Goal: Transaction & Acquisition: Purchase product/service

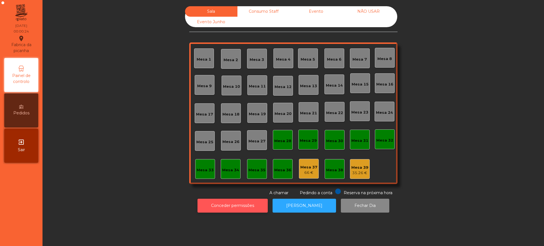
click at [227, 207] on button "Conceder permissões" at bounding box center [233, 206] width 70 height 14
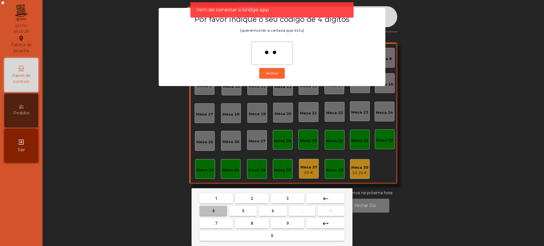
type input "***"
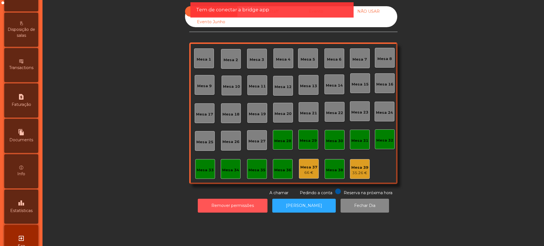
scroll to position [240, 0]
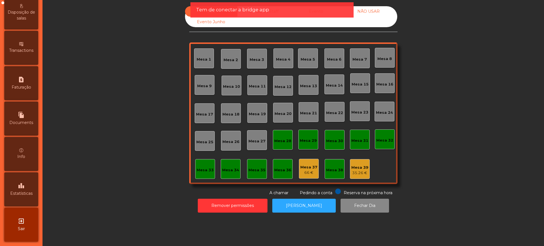
click at [17, 195] on span "Estatísticas" at bounding box center [21, 194] width 22 height 6
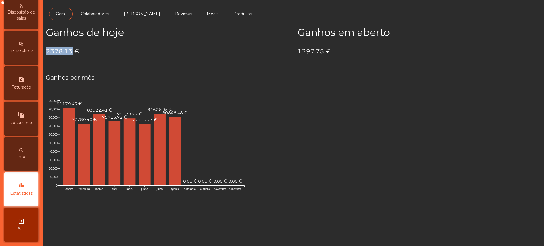
drag, startPoint x: 46, startPoint y: 52, endPoint x: 70, endPoint y: 50, distance: 24.1
click at [70, 50] on h4 "2378.13 €" at bounding box center [167, 51] width 243 height 9
copy h4 "2378.13"
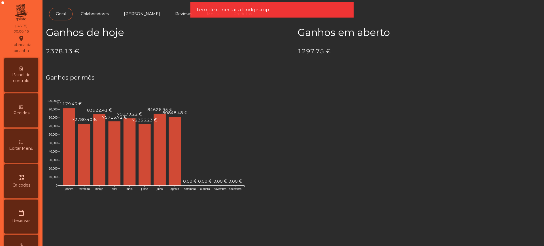
click at [29, 79] on span "Painel de controlo" at bounding box center [21, 78] width 31 height 12
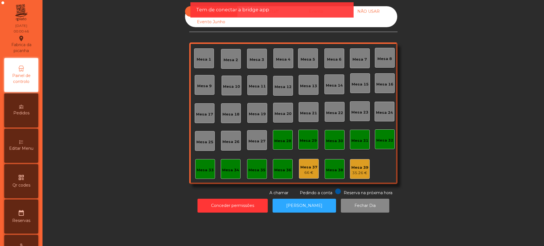
click at [321, 21] on app-alert "Tem de conectar a bridge app" at bounding box center [272, 12] width 163 height 20
click at [314, 13] on div "Tem de conectar a bridge app" at bounding box center [272, 9] width 152 height 7
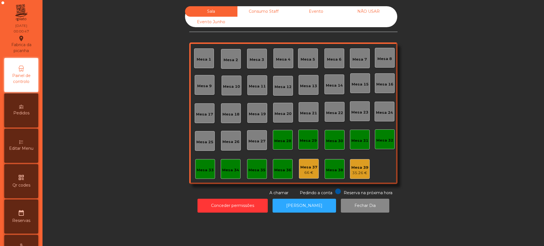
click at [315, 6] on div "Evento" at bounding box center [316, 11] width 52 height 10
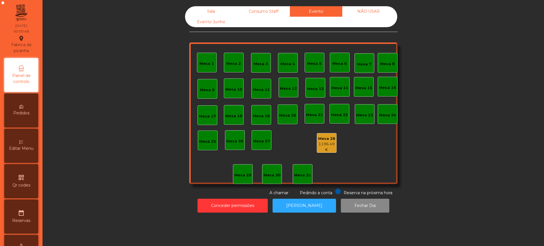
click at [326, 141] on div "Mesa 28" at bounding box center [326, 139] width 19 height 6
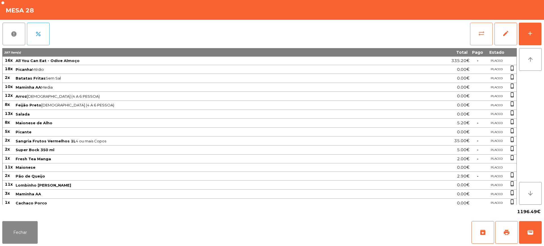
click at [483, 33] on span "sync_alt" at bounding box center [481, 33] width 7 height 7
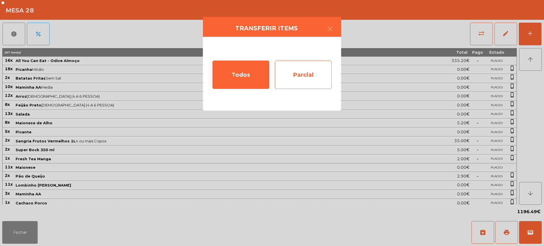
click at [291, 76] on div "Parcial" at bounding box center [303, 75] width 57 height 28
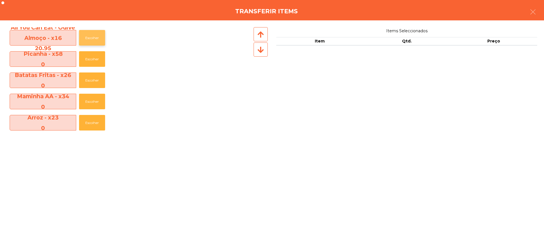
click at [97, 38] on button "Escolher" at bounding box center [92, 38] width 26 height 16
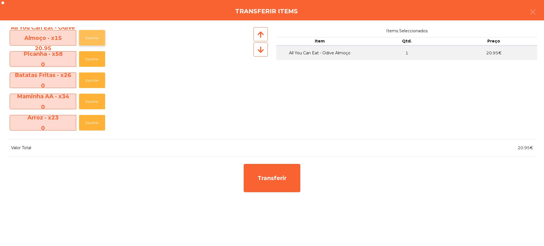
click at [97, 38] on button "Escolher" at bounding box center [92, 38] width 26 height 16
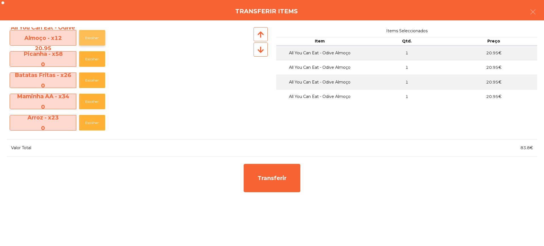
click at [97, 38] on button "Escolher" at bounding box center [92, 38] width 26 height 16
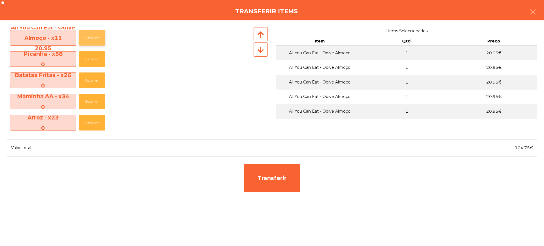
click at [97, 38] on button "Escolher" at bounding box center [92, 38] width 26 height 16
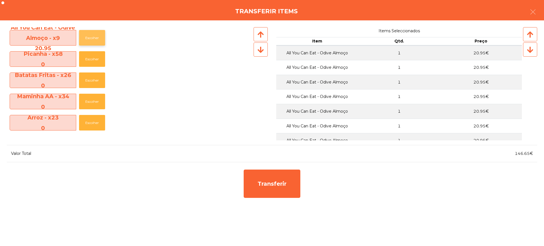
click at [96, 37] on button "Escolher" at bounding box center [92, 38] width 26 height 16
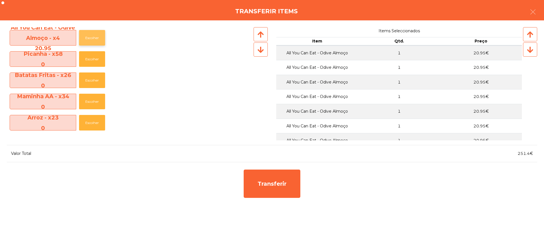
click at [96, 37] on button "Escolher" at bounding box center [92, 38] width 26 height 16
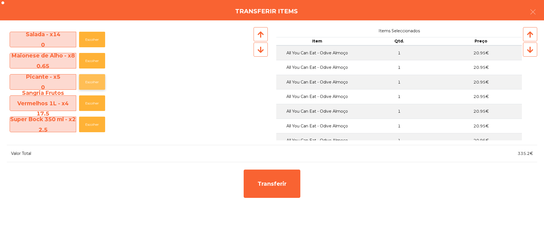
scroll to position [106, 0]
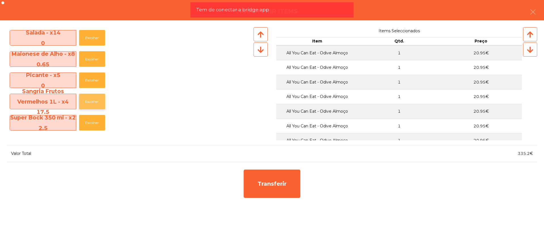
click at [94, 102] on button "Escolher" at bounding box center [92, 102] width 26 height 16
click at [94, 101] on button "Escolher" at bounding box center [92, 102] width 26 height 16
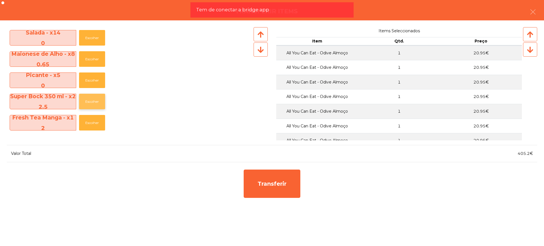
click at [94, 101] on button "Escolher" at bounding box center [92, 102] width 26 height 16
click at [94, 100] on button "Escolher" at bounding box center [92, 102] width 26 height 16
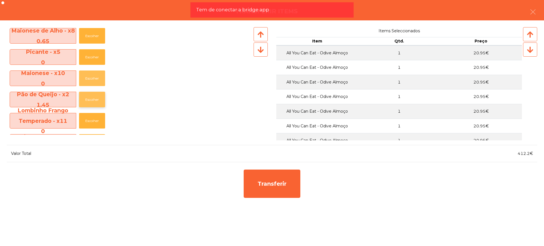
scroll to position [142, 0]
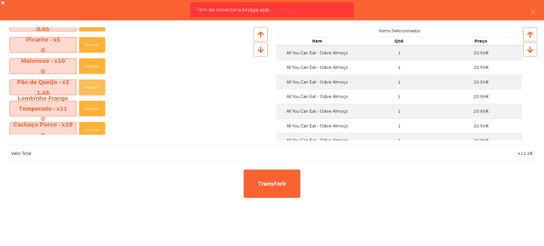
click at [96, 86] on button "Escolher" at bounding box center [92, 88] width 26 height 16
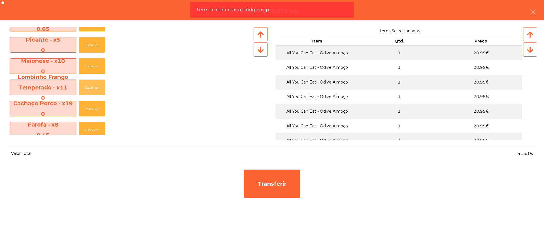
click at [96, 86] on button "Escolher" at bounding box center [92, 88] width 26 height 16
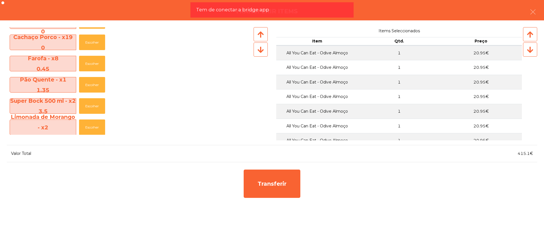
scroll to position [213, 0]
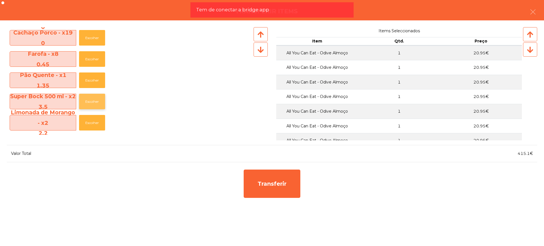
click at [92, 102] on button "Escolher" at bounding box center [92, 102] width 26 height 16
click at [93, 101] on button "Escolher" at bounding box center [92, 102] width 26 height 16
click at [94, 100] on button "Escolher" at bounding box center [92, 102] width 26 height 16
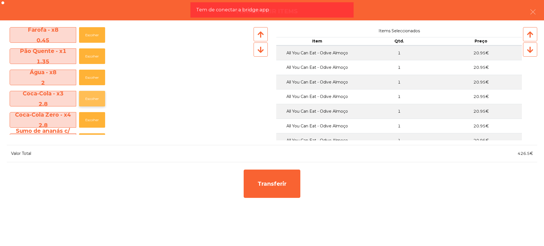
scroll to position [283, 0]
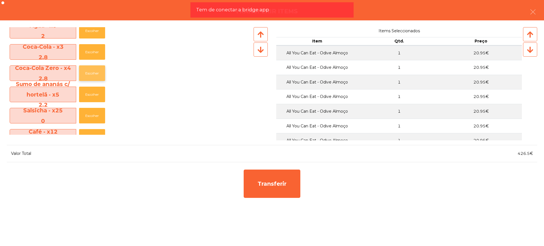
click at [94, 76] on button "Escolher" at bounding box center [92, 73] width 26 height 16
click at [95, 74] on button "Escolher" at bounding box center [92, 73] width 26 height 16
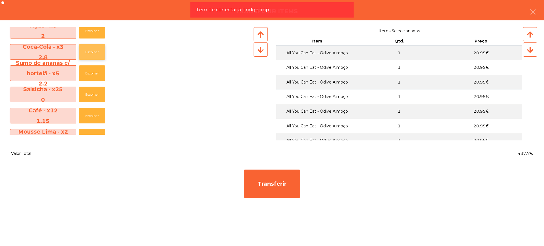
click at [94, 51] on button "Escolher" at bounding box center [92, 52] width 26 height 16
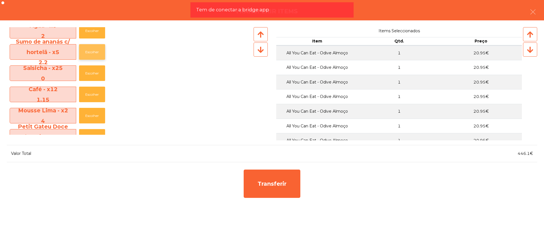
click at [96, 50] on button "Escolher" at bounding box center [92, 52] width 26 height 16
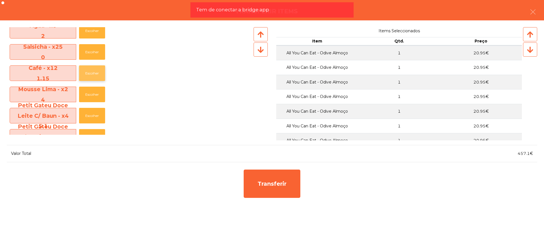
click at [94, 72] on button "Escolher" at bounding box center [92, 73] width 26 height 16
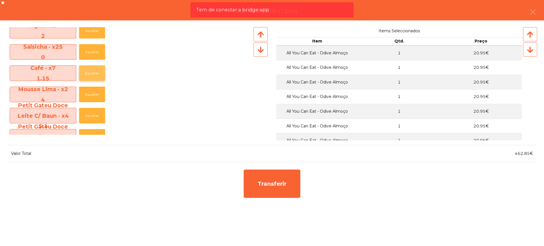
click at [94, 72] on button "Escolher" at bounding box center [92, 73] width 26 height 16
click at [92, 116] on button "Escolher" at bounding box center [92, 116] width 26 height 16
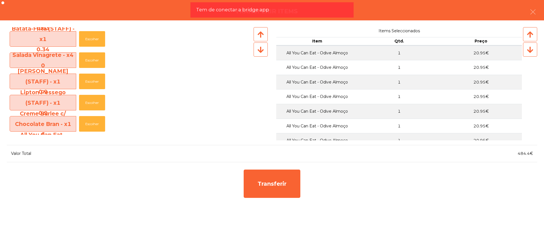
scroll to position [532, 0]
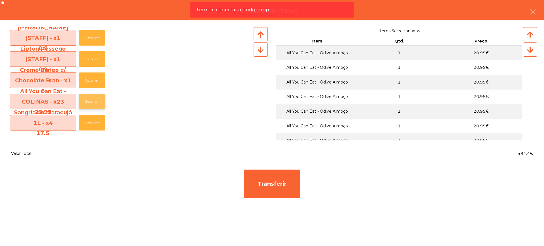
click at [95, 99] on button "Escolher" at bounding box center [92, 102] width 26 height 16
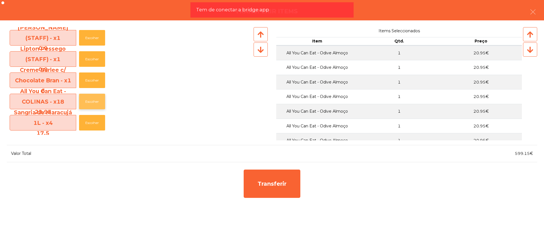
click at [95, 99] on button "Escolher" at bounding box center [92, 102] width 26 height 16
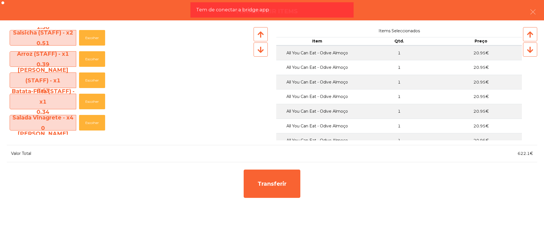
scroll to position [319, 0]
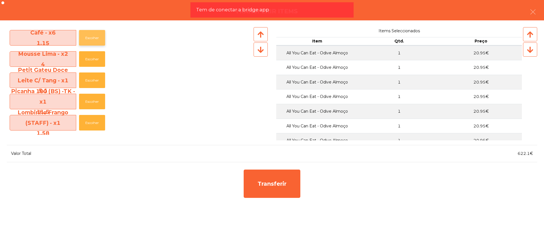
click at [94, 39] on button "Escolher" at bounding box center [92, 38] width 26 height 16
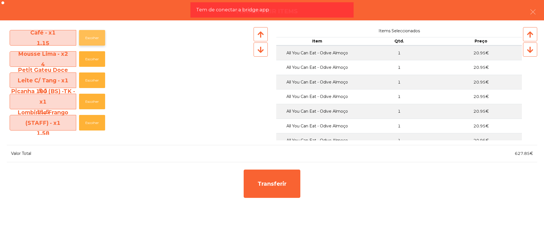
click at [94, 39] on button "Escolher" at bounding box center [92, 38] width 26 height 16
drag, startPoint x: 522, startPoint y: 153, endPoint x: 530, endPoint y: 155, distance: 8.3
click at [530, 155] on span "629€" at bounding box center [528, 153] width 12 height 5
copy span "629"
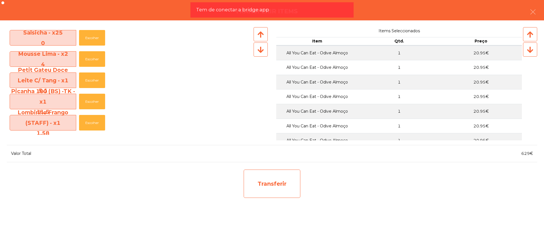
click at [287, 190] on div "Transferir" at bounding box center [272, 184] width 57 height 28
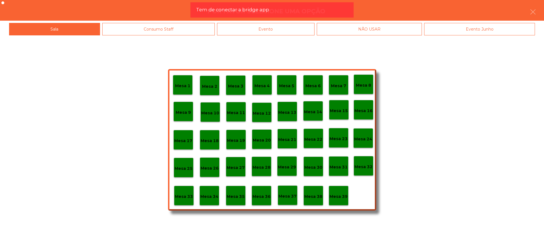
click at [285, 167] on p "Mesa 29" at bounding box center [287, 167] width 18 height 7
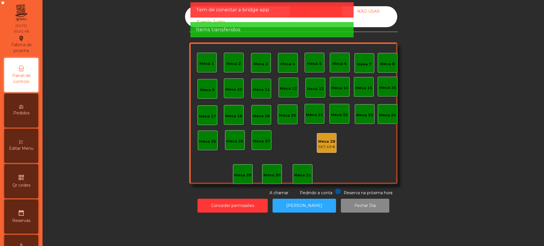
click at [326, 143] on div "Mesa 28" at bounding box center [327, 142] width 18 height 6
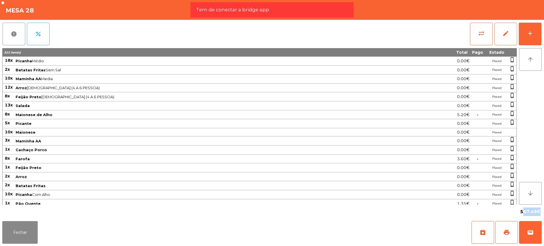
drag, startPoint x: 522, startPoint y: 213, endPoint x: 537, endPoint y: 212, distance: 15.0
click at [537, 212] on div "567.49€" at bounding box center [530, 212] width 23 height 10
copy span "567.49"
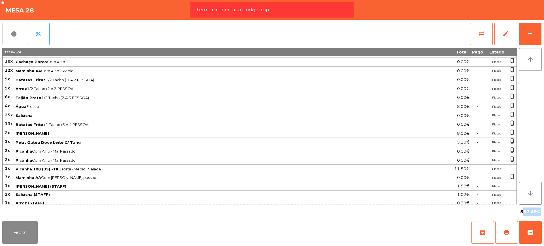
scroll to position [399, 0]
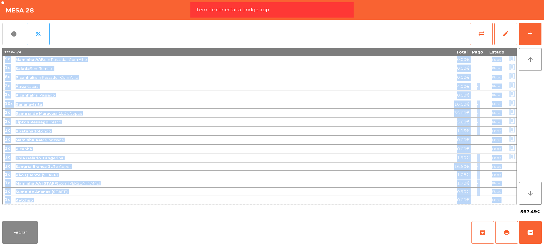
drag, startPoint x: 5, startPoint y: 61, endPoint x: 512, endPoint y: 200, distance: 525.7
copy tbody "61l Ipsumdo Sitam 6.30€ Consec adipi_elitse 6d Eiusmod Tempor Inc Utl 4.56€ Etd…"
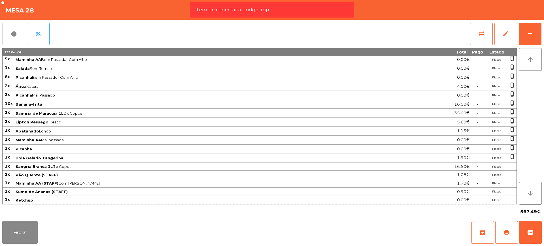
click at [501, 36] on button "edit" at bounding box center [506, 34] width 23 height 23
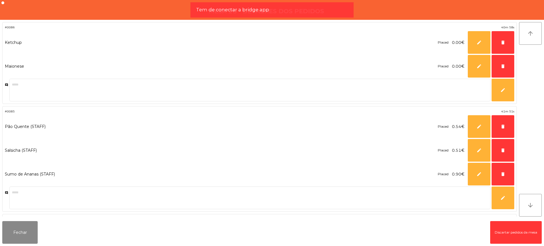
click at [497, 230] on button "Discartar pedidos da mesa" at bounding box center [516, 232] width 52 height 23
click at [24, 231] on button "Fechar" at bounding box center [19, 232] width 35 height 23
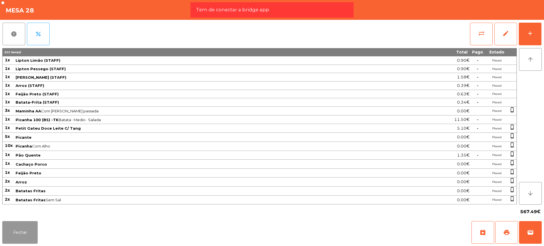
click at [26, 232] on button "Fechar" at bounding box center [19, 232] width 35 height 23
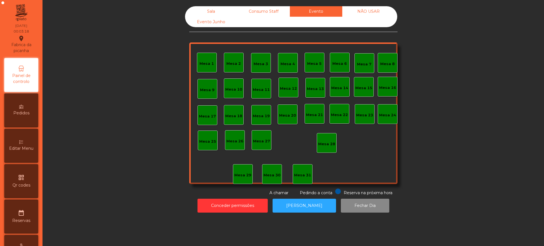
click at [205, 8] on div "Sala" at bounding box center [211, 11] width 52 height 10
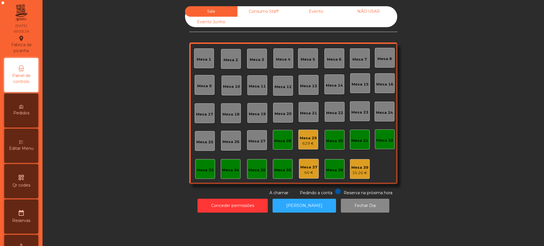
click at [308, 143] on div "629 €" at bounding box center [308, 144] width 17 height 6
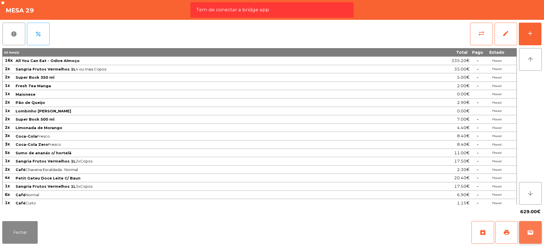
click at [528, 233] on span "wallet" at bounding box center [530, 232] width 7 height 7
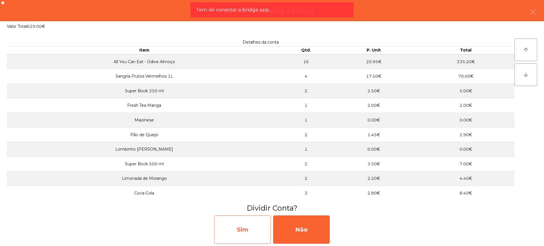
click at [257, 230] on div "Sim" at bounding box center [242, 230] width 57 height 28
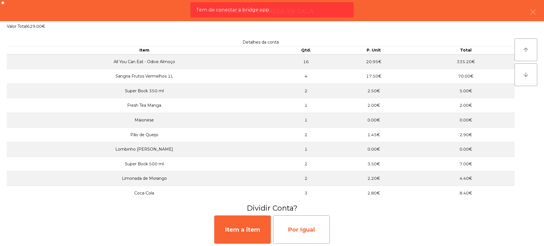
click at [313, 227] on div "Por Igual" at bounding box center [301, 230] width 57 height 28
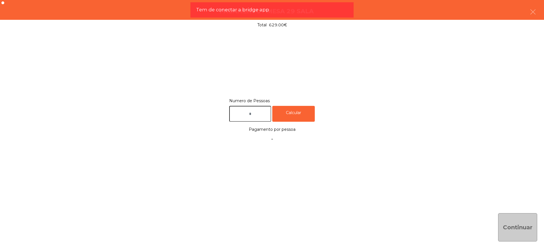
click at [246, 109] on input "text" at bounding box center [250, 114] width 42 height 16
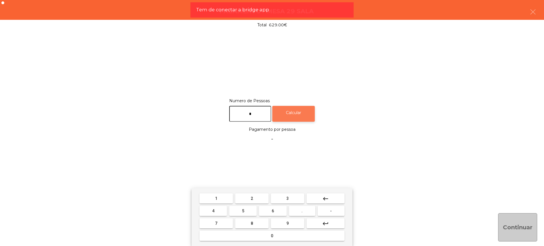
type input "*"
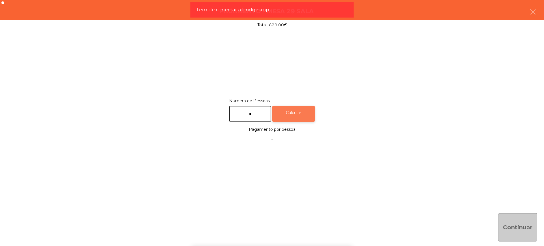
click at [291, 116] on div "Calcular" at bounding box center [293, 114] width 43 height 16
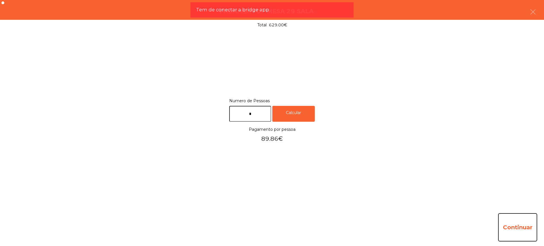
click at [517, 226] on button "Continuar" at bounding box center [517, 227] width 39 height 28
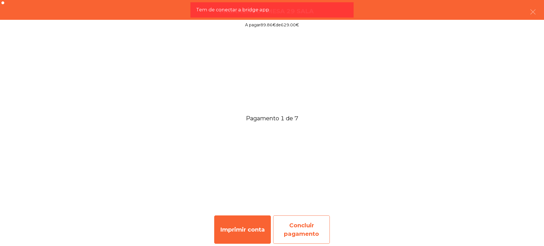
click at [308, 230] on div "Concluir pagamento" at bounding box center [301, 230] width 57 height 28
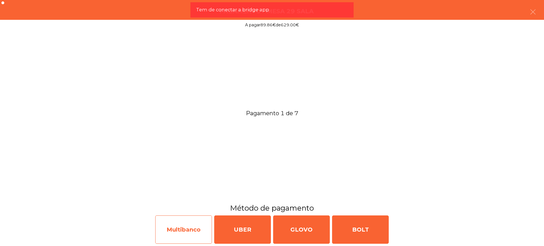
click at [193, 227] on div "Multibanco" at bounding box center [183, 230] width 57 height 28
select select "**"
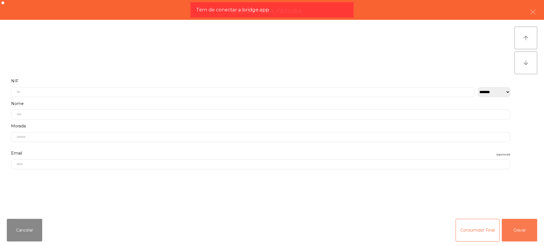
click at [512, 226] on button "Gravar" at bounding box center [519, 230] width 35 height 23
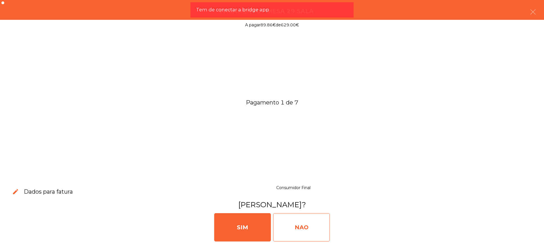
click at [316, 228] on div "NAO" at bounding box center [301, 227] width 57 height 28
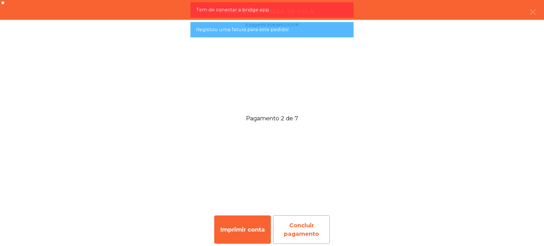
click at [300, 223] on div "Concluir pagamento" at bounding box center [301, 230] width 57 height 28
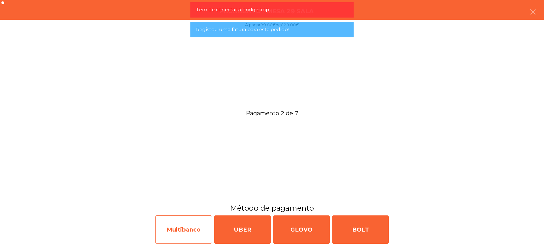
click at [191, 237] on div "Multibanco" at bounding box center [183, 230] width 57 height 28
select select "**"
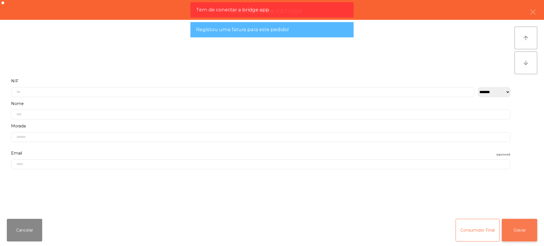
click at [523, 227] on button "Gravar" at bounding box center [519, 230] width 35 height 23
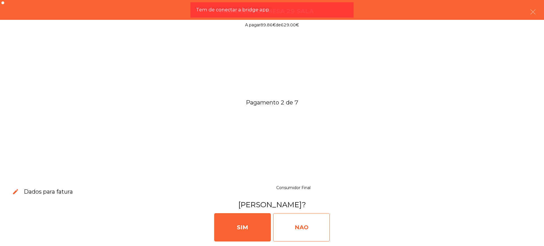
click at [300, 228] on div "NAO" at bounding box center [301, 227] width 57 height 28
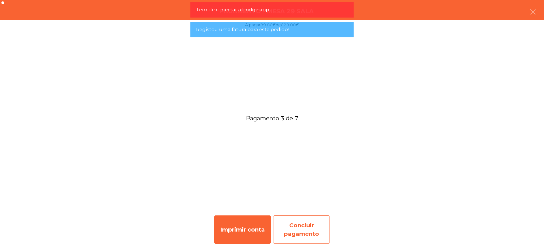
click at [303, 225] on div "Concluir pagamento" at bounding box center [301, 230] width 57 height 28
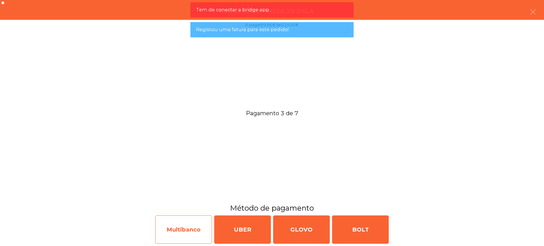
click at [195, 224] on div "Multibanco" at bounding box center [183, 230] width 57 height 28
select select "**"
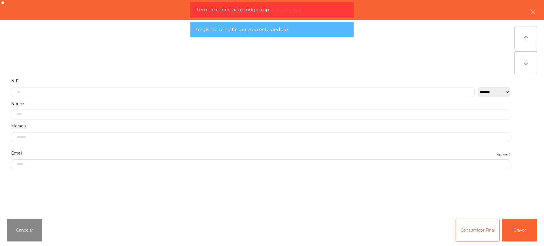
click at [502, 222] on div "Consumidor Final Gravar" at bounding box center [497, 230] width 82 height 23
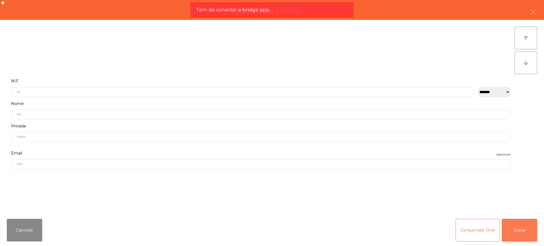
click at [513, 224] on button "Gravar" at bounding box center [519, 230] width 35 height 23
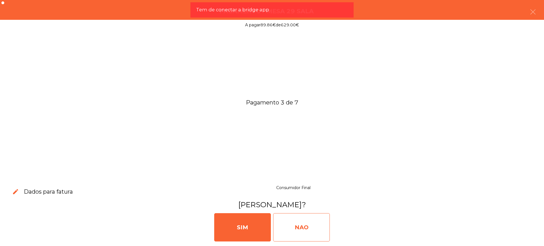
click at [319, 226] on div "NAO" at bounding box center [301, 227] width 57 height 28
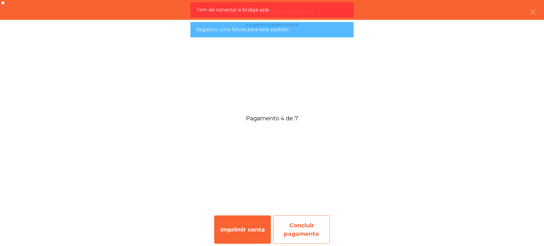
click at [300, 228] on div "Concluir pagamento" at bounding box center [301, 230] width 57 height 28
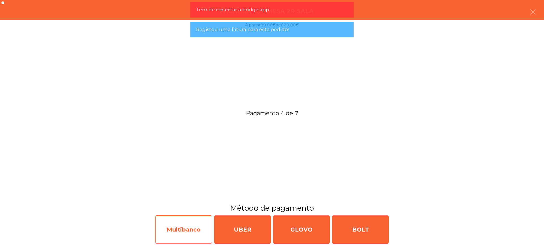
click at [182, 233] on div "Multibanco" at bounding box center [183, 230] width 57 height 28
select select "**"
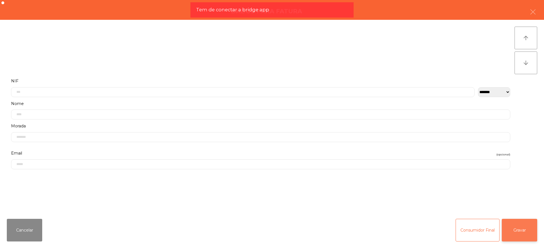
click at [526, 230] on button "Gravar" at bounding box center [519, 230] width 35 height 23
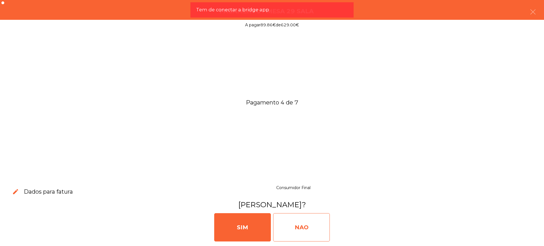
click at [300, 220] on div "NAO" at bounding box center [301, 227] width 57 height 28
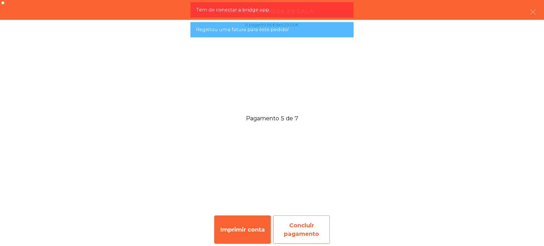
click at [295, 224] on div "Concluir pagamento" at bounding box center [301, 230] width 57 height 28
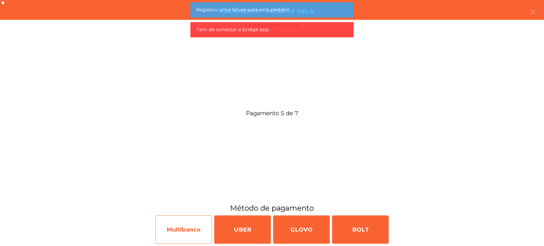
click at [189, 226] on div "Multibanco" at bounding box center [183, 230] width 57 height 28
select select "**"
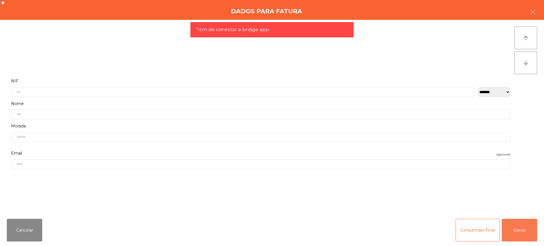
drag, startPoint x: 520, startPoint y: 233, endPoint x: 516, endPoint y: 232, distance: 3.5
click at [520, 233] on button "Gravar" at bounding box center [519, 230] width 35 height 23
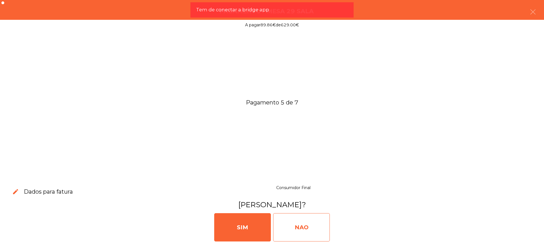
click at [324, 230] on div "NAO" at bounding box center [301, 227] width 57 height 28
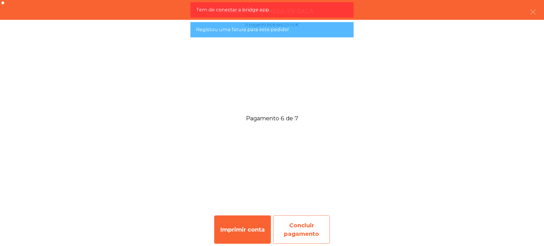
click at [298, 219] on div "Concluir pagamento" at bounding box center [301, 230] width 57 height 28
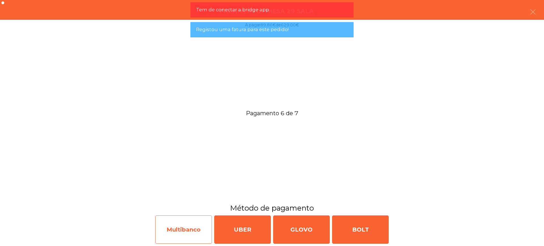
click at [180, 237] on div "Multibanco" at bounding box center [183, 230] width 57 height 28
select select "**"
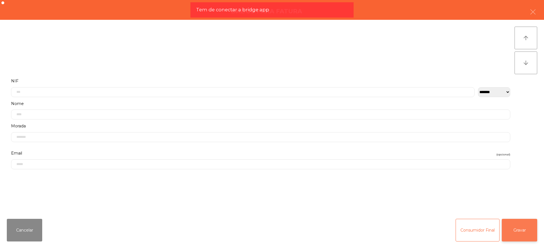
click at [528, 229] on button "Gravar" at bounding box center [519, 230] width 35 height 23
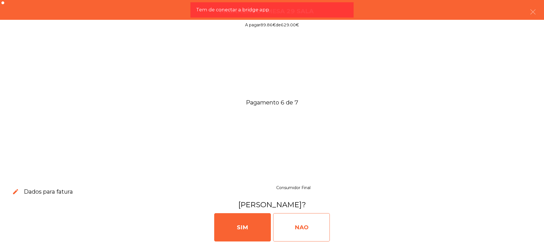
click at [302, 226] on div "NAO" at bounding box center [301, 227] width 57 height 28
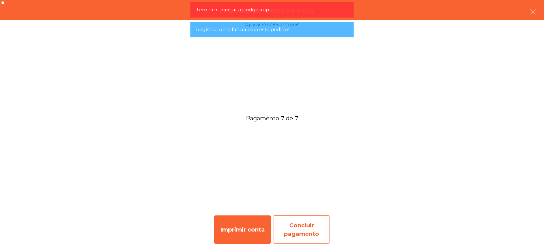
click at [313, 227] on div "Concluir pagamento" at bounding box center [301, 230] width 57 height 28
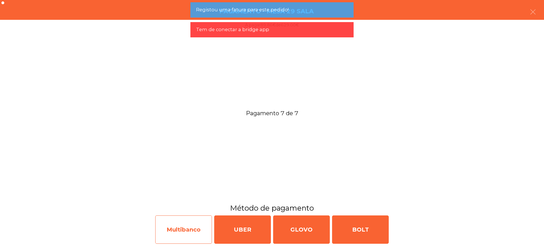
click at [201, 228] on div "Multibanco" at bounding box center [183, 230] width 57 height 28
select select "**"
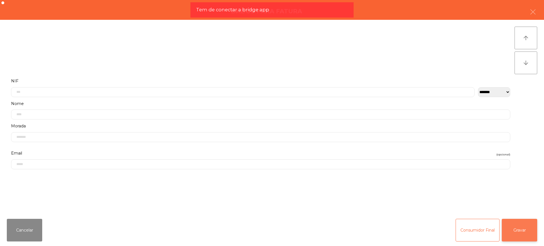
click at [512, 234] on button "Gravar" at bounding box center [519, 230] width 35 height 23
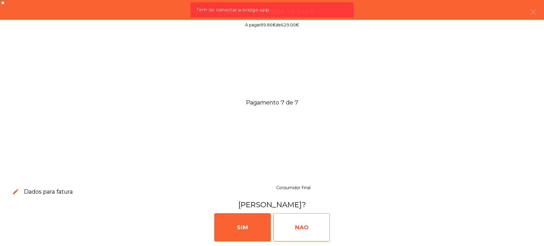
click at [304, 227] on div "NAO" at bounding box center [301, 227] width 57 height 28
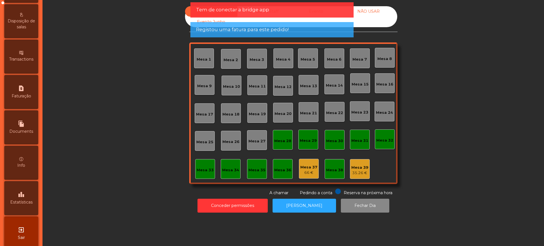
scroll to position [240, 0]
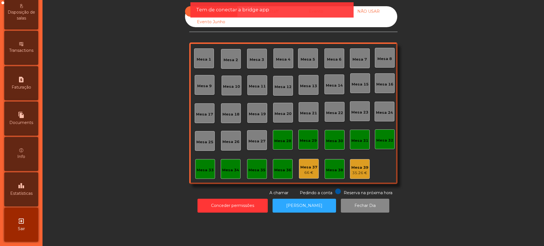
drag, startPoint x: 27, startPoint y: 179, endPoint x: 42, endPoint y: 150, distance: 32.1
click at [27, 178] on div "leaderboard Estatísticas" at bounding box center [21, 190] width 34 height 34
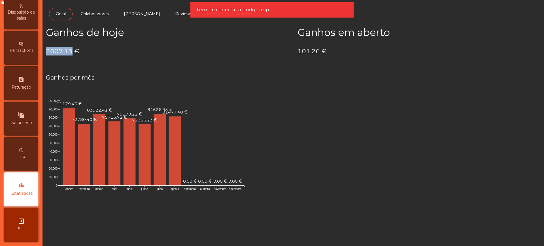
drag, startPoint x: 47, startPoint y: 52, endPoint x: 71, endPoint y: 50, distance: 24.7
click at [71, 50] on h4 "3007.13 €" at bounding box center [167, 51] width 243 height 9
copy h4 "3007.13"
